Goal: Transaction & Acquisition: Purchase product/service

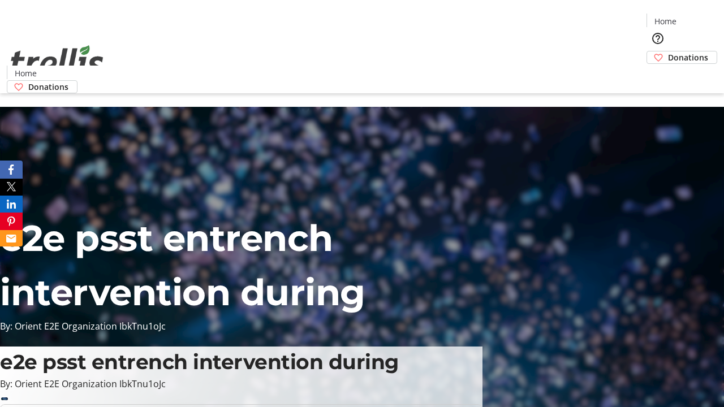
click at [668, 51] on span "Donations" at bounding box center [688, 57] width 40 height 12
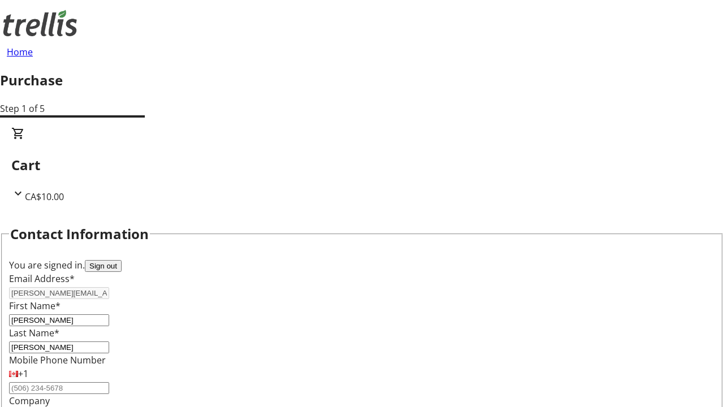
select select "BC"
select select "CA"
type input "V1Y 0C2"
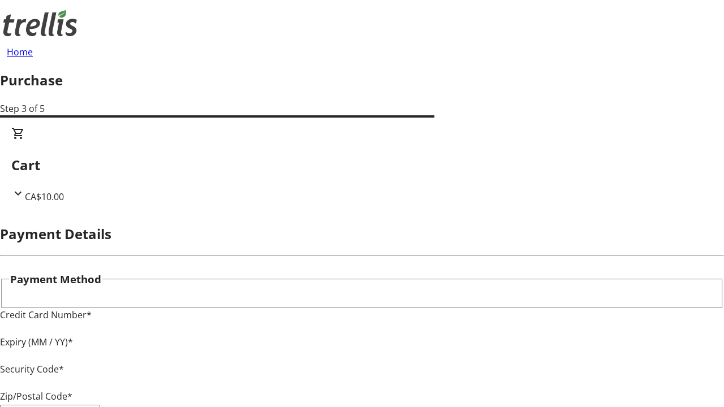
type input "V1Y 0C2"
